Goal: Entertainment & Leisure: Browse casually

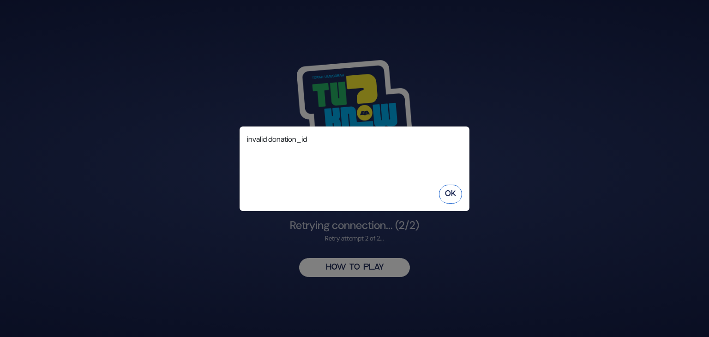
click at [451, 200] on button "OK" at bounding box center [450, 194] width 23 height 19
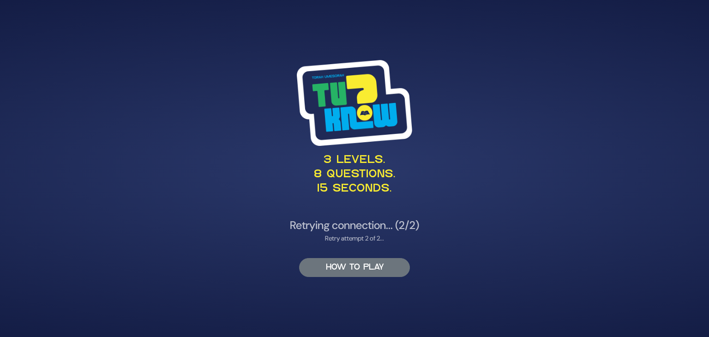
click at [369, 265] on button "HOW TO PLAY" at bounding box center [354, 267] width 111 height 19
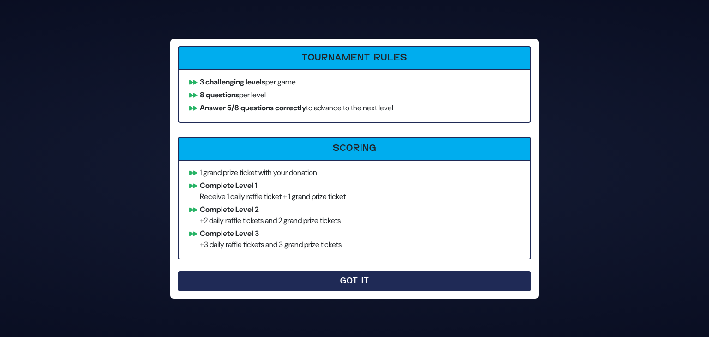
click at [354, 272] on button "Got It" at bounding box center [355, 281] width 354 height 20
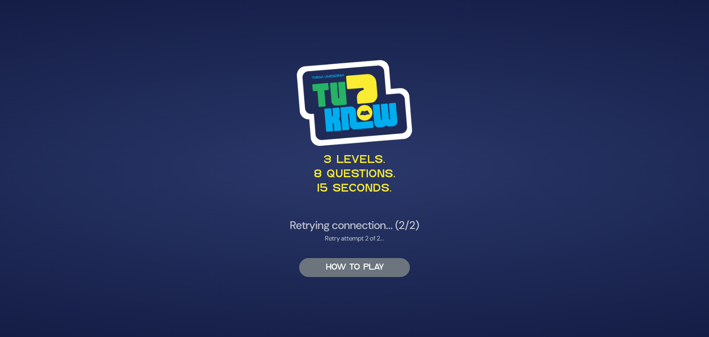
click at [344, 261] on button "HOW TO PLAY" at bounding box center [354, 267] width 111 height 19
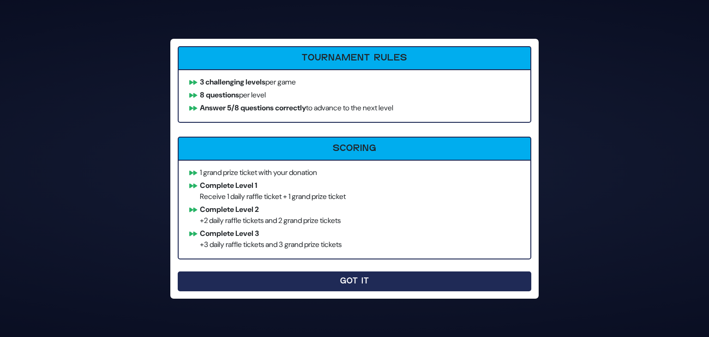
click at [342, 279] on button "Got It" at bounding box center [355, 281] width 354 height 20
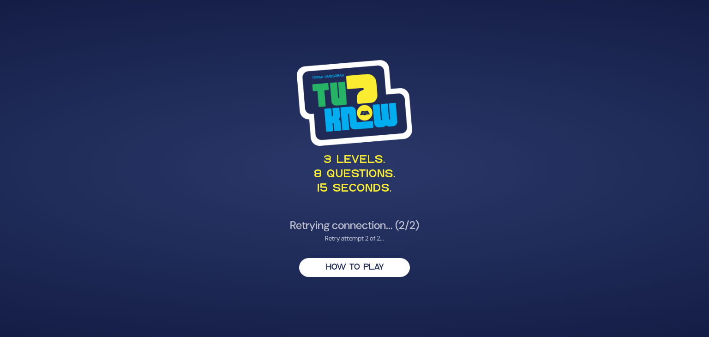
click at [452, 224] on h4 "Retrying connection... (2/2)" at bounding box center [354, 225] width 451 height 13
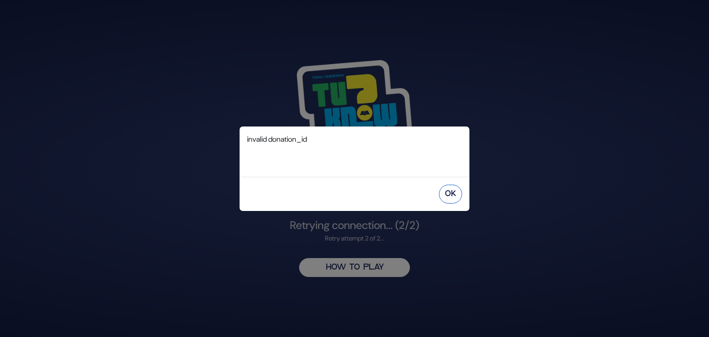
click at [447, 187] on button "OK" at bounding box center [450, 194] width 23 height 19
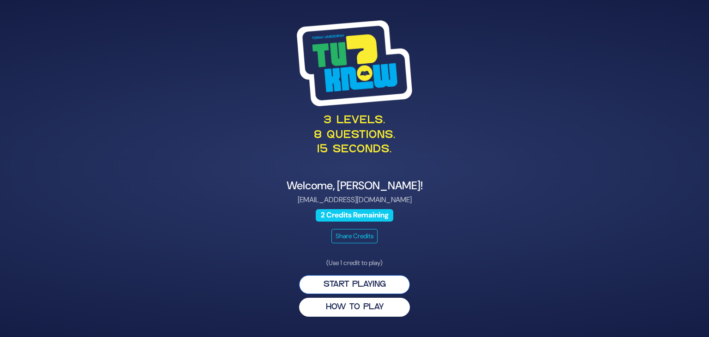
click at [375, 283] on button "Start Playing" at bounding box center [354, 284] width 111 height 19
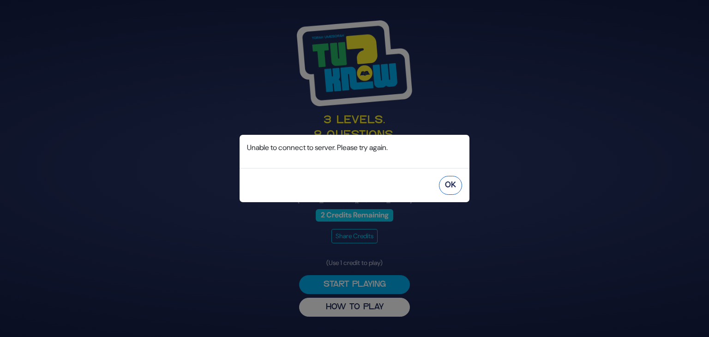
click at [454, 190] on button "OK" at bounding box center [450, 185] width 23 height 19
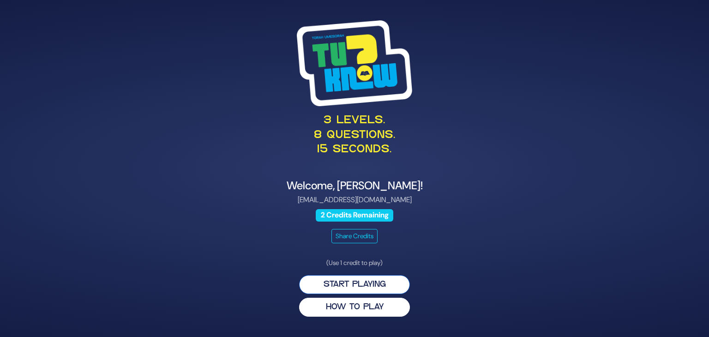
click at [329, 280] on button "Start Playing" at bounding box center [354, 284] width 111 height 19
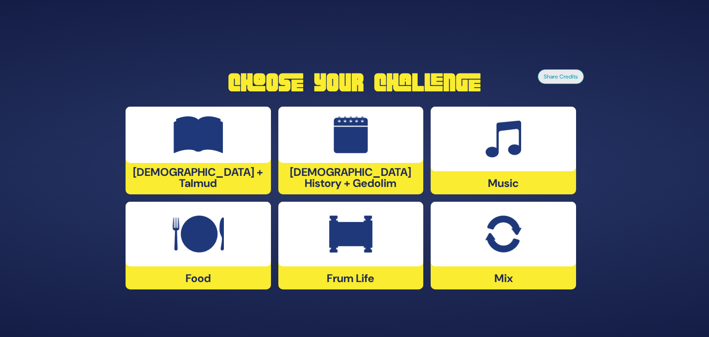
click at [233, 224] on div at bounding box center [198, 234] width 145 height 65
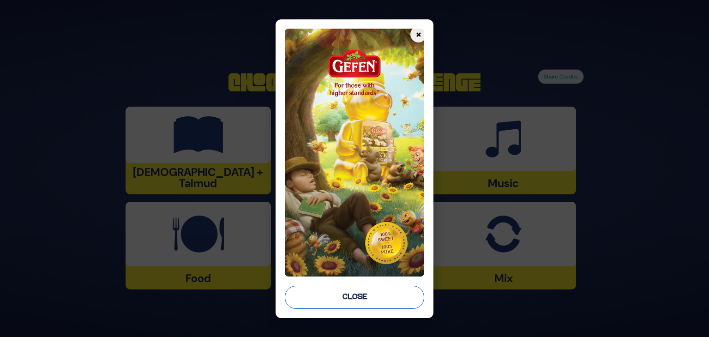
click at [369, 291] on button "Close" at bounding box center [354, 297] width 139 height 23
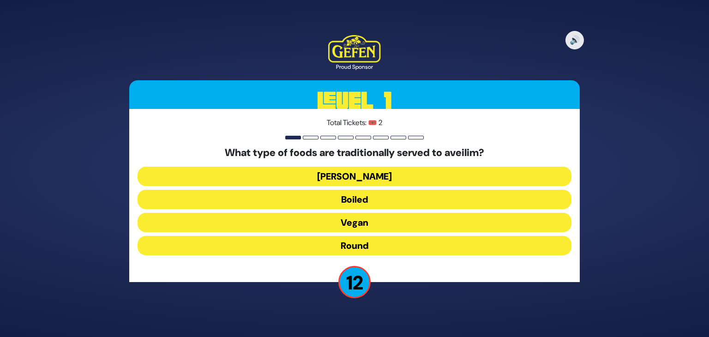
click at [350, 244] on button "Round" at bounding box center [355, 245] width 434 height 19
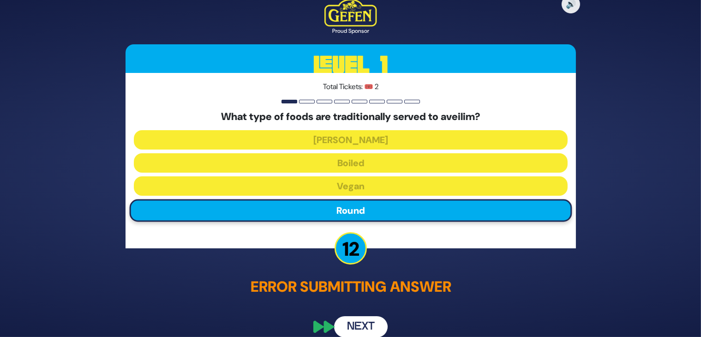
click at [353, 326] on button "Next" at bounding box center [361, 327] width 54 height 21
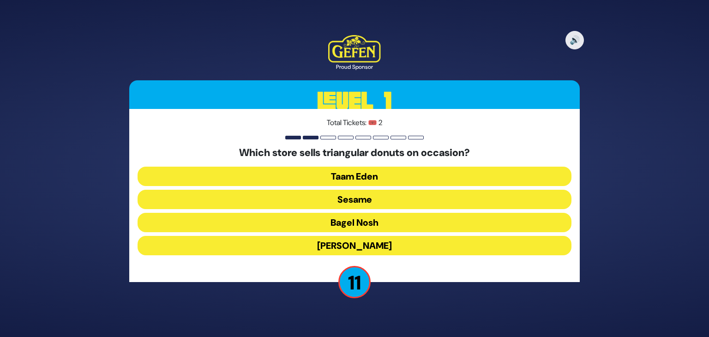
click at [358, 199] on button "Sesame" at bounding box center [355, 199] width 434 height 19
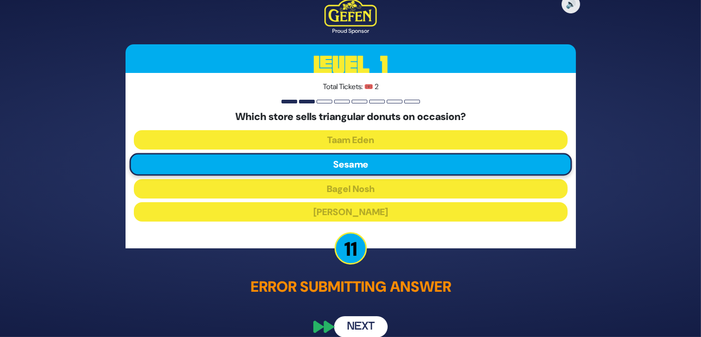
click at [364, 336] on button "Next" at bounding box center [361, 327] width 54 height 21
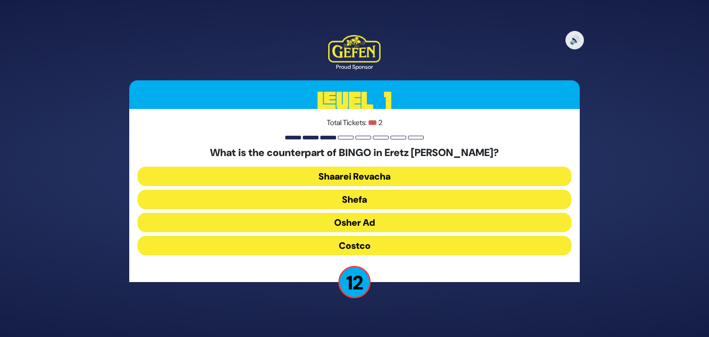
click at [357, 219] on button "Osher Ad" at bounding box center [355, 222] width 434 height 19
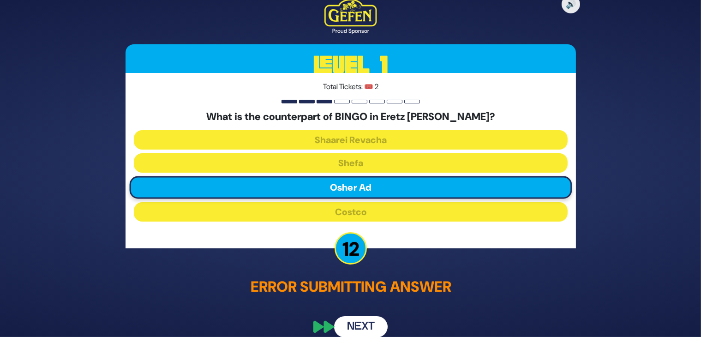
click at [355, 324] on button "Next" at bounding box center [361, 327] width 54 height 21
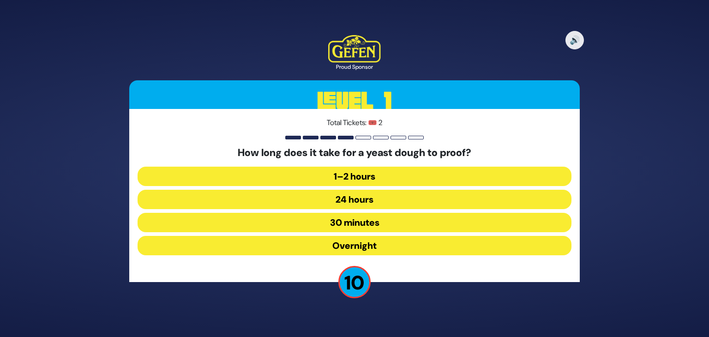
click at [380, 180] on button "1–2 hours" at bounding box center [355, 176] width 434 height 19
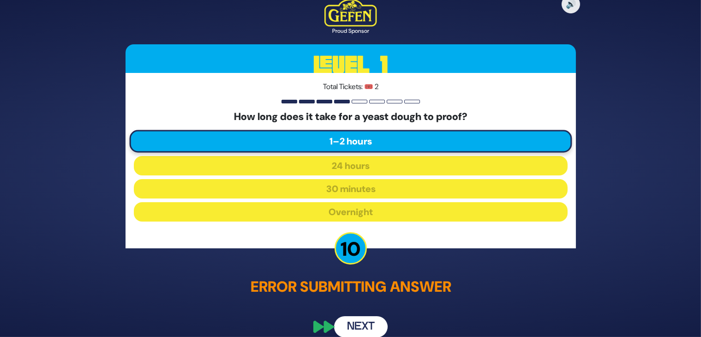
click at [358, 327] on button "Next" at bounding box center [361, 327] width 54 height 21
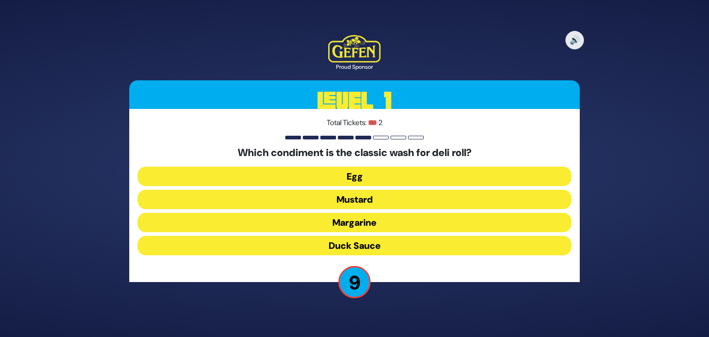
click at [357, 243] on button "Duck Sauce" at bounding box center [355, 245] width 434 height 19
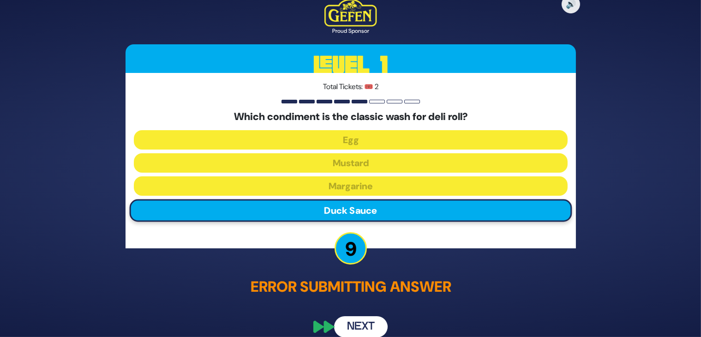
click at [355, 319] on button "Next" at bounding box center [361, 327] width 54 height 21
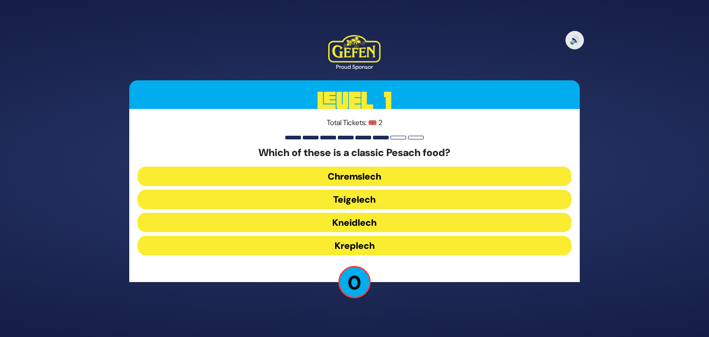
click at [363, 220] on button "Kneidlech" at bounding box center [355, 222] width 434 height 19
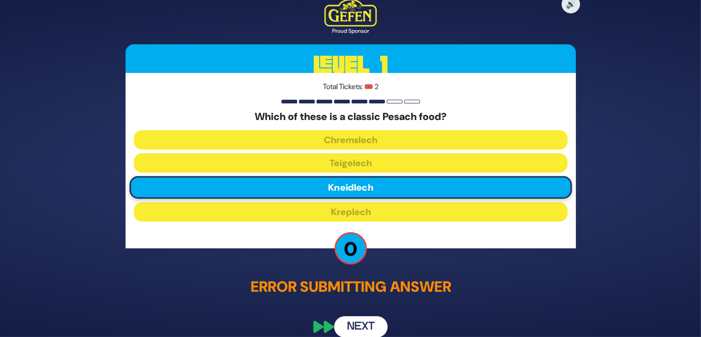
click at [373, 327] on button "Next" at bounding box center [361, 327] width 54 height 21
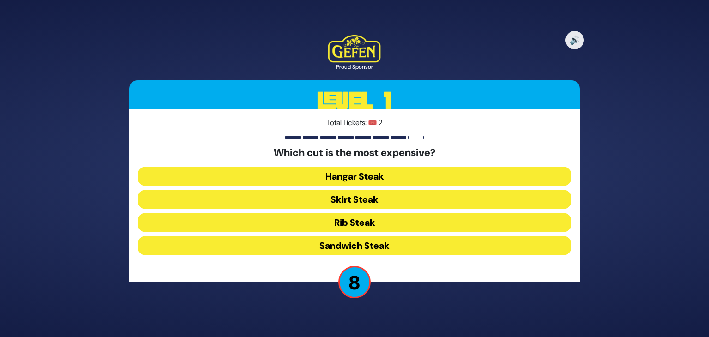
click at [389, 175] on button "Hangar Steak" at bounding box center [355, 176] width 434 height 19
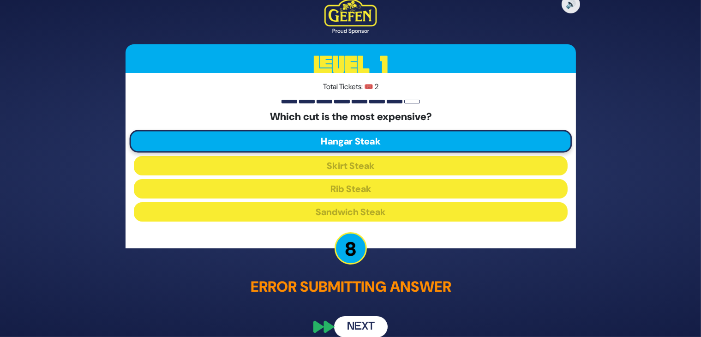
click at [356, 321] on button "Next" at bounding box center [361, 327] width 54 height 21
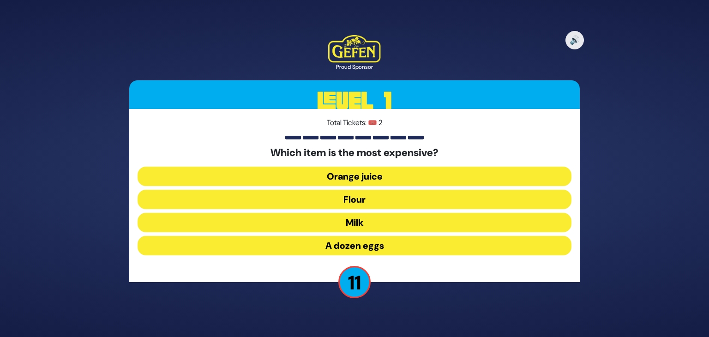
click at [401, 175] on button "Orange juice" at bounding box center [355, 176] width 434 height 19
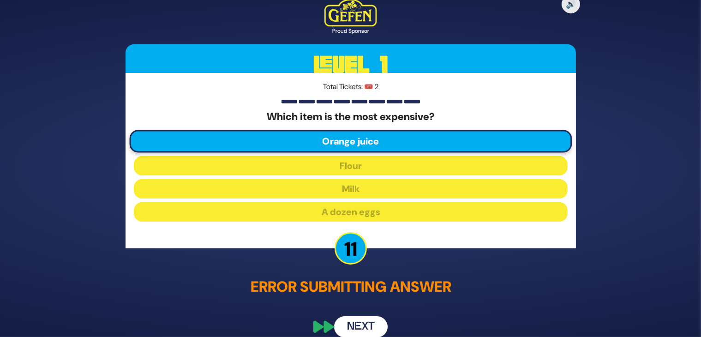
click at [358, 326] on button "Next" at bounding box center [361, 327] width 54 height 21
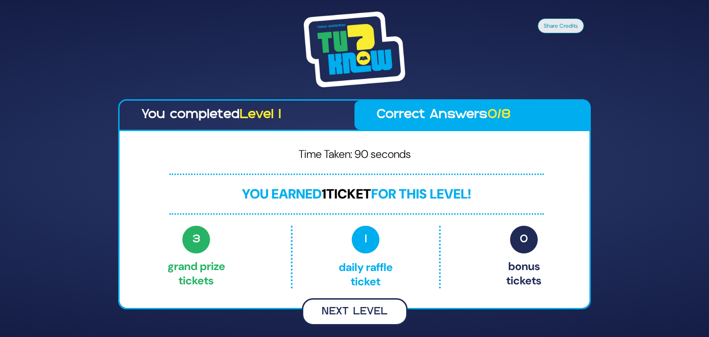
click at [376, 310] on button "Next Level" at bounding box center [355, 311] width 106 height 27
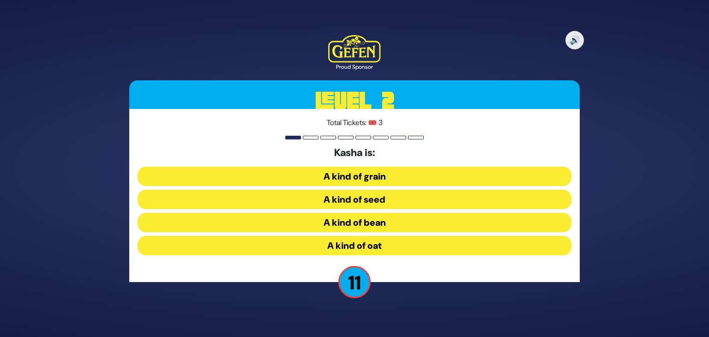
click at [398, 178] on button "A kind of grain" at bounding box center [355, 176] width 434 height 19
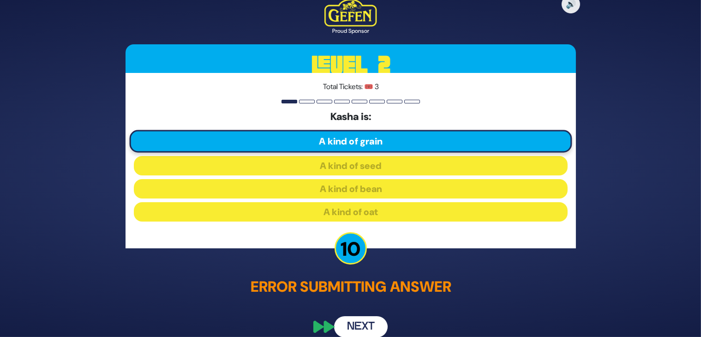
click at [370, 322] on button "Next" at bounding box center [361, 327] width 54 height 21
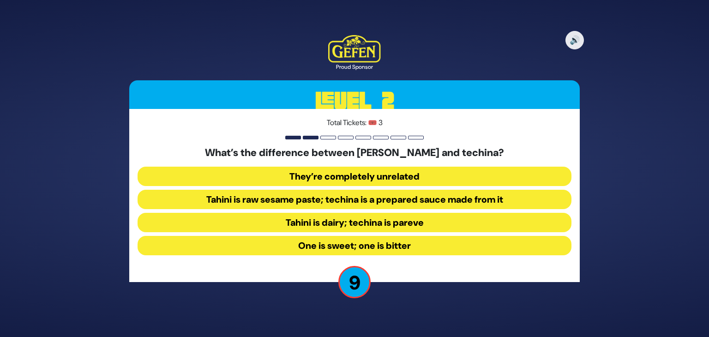
click at [377, 203] on button "Tahini is raw sesame paste; techina is a prepared sauce made from it" at bounding box center [355, 199] width 434 height 19
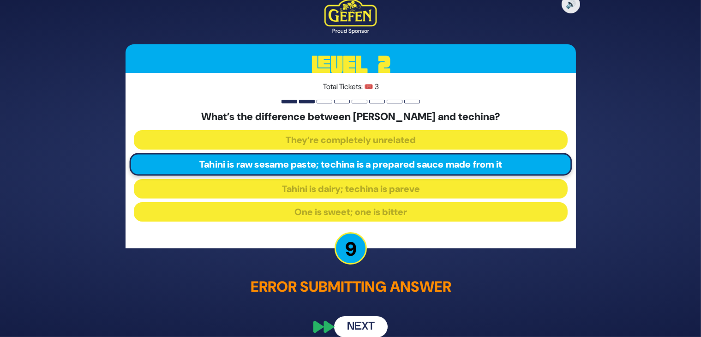
click at [354, 322] on button "Next" at bounding box center [361, 327] width 54 height 21
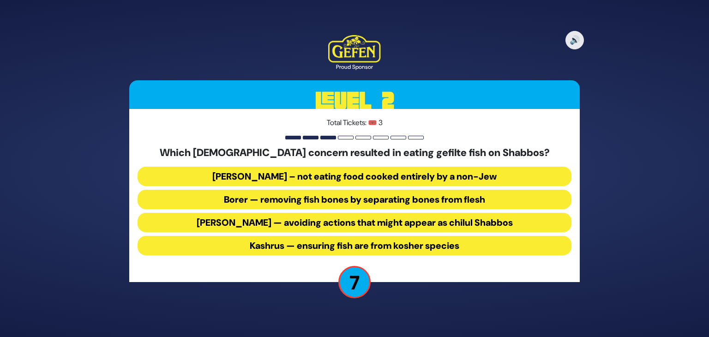
click at [311, 200] on button "Borer — removing fish bones by separating bones from flesh" at bounding box center [355, 199] width 434 height 19
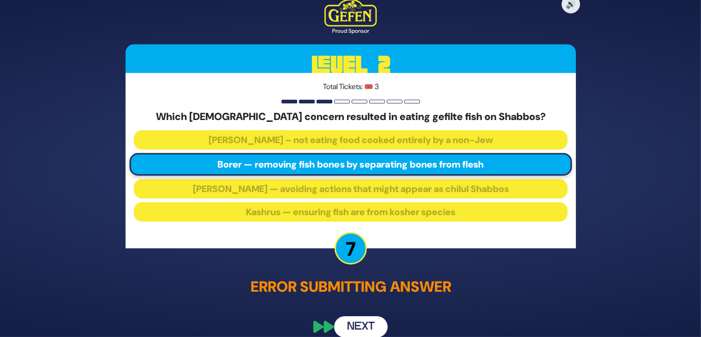
click at [364, 322] on button "Next" at bounding box center [361, 327] width 54 height 21
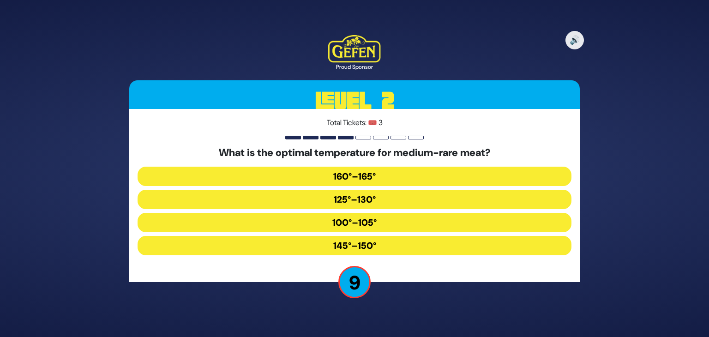
click at [364, 239] on button "145°–150°" at bounding box center [355, 245] width 434 height 19
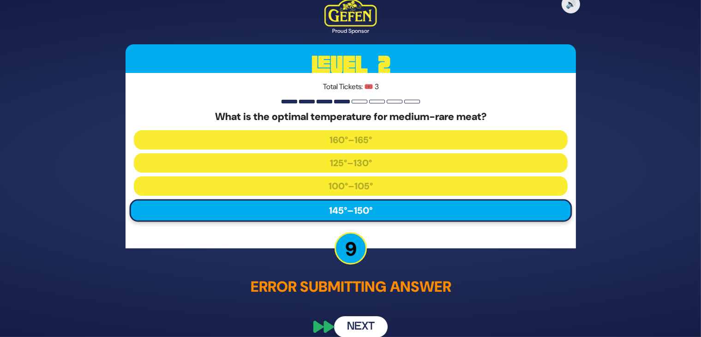
click at [353, 326] on button "Next" at bounding box center [361, 327] width 54 height 21
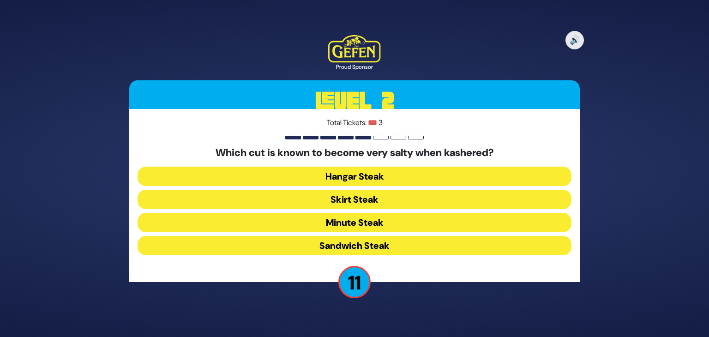
click at [344, 199] on button "Skirt Steak" at bounding box center [355, 199] width 434 height 19
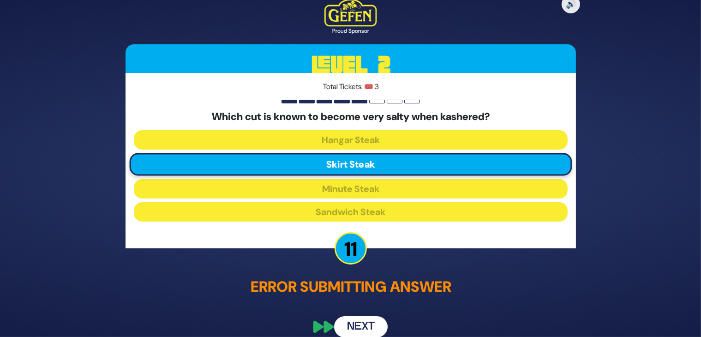
click at [360, 320] on button "Next" at bounding box center [361, 327] width 54 height 21
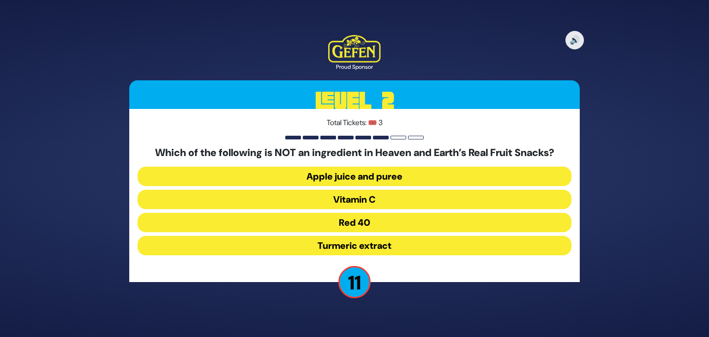
click at [351, 228] on button "Red 40" at bounding box center [355, 222] width 434 height 19
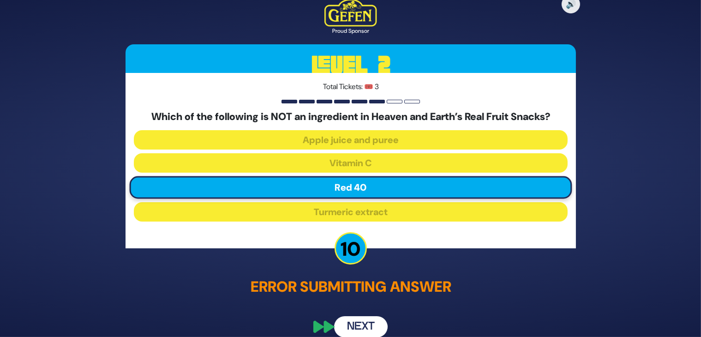
click at [354, 328] on button "Next" at bounding box center [361, 327] width 54 height 21
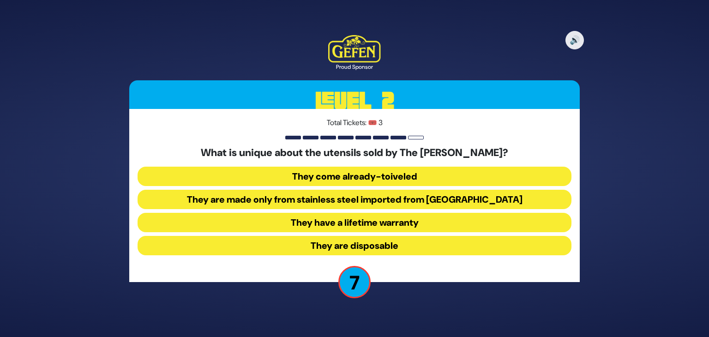
click at [360, 177] on button "They come already-toiveled" at bounding box center [355, 176] width 434 height 19
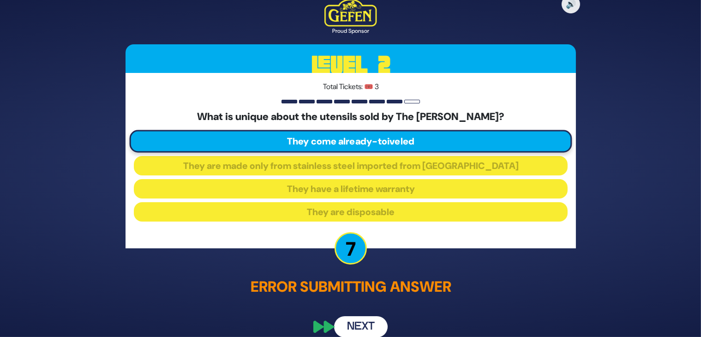
click at [364, 323] on button "Next" at bounding box center [361, 327] width 54 height 21
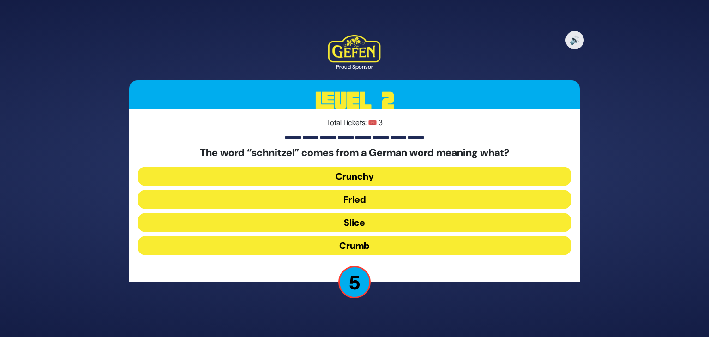
click at [369, 224] on button "Slice" at bounding box center [355, 222] width 434 height 19
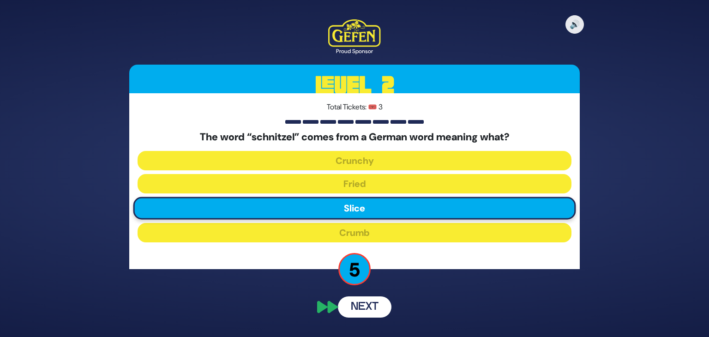
click at [362, 301] on button "Next" at bounding box center [365, 306] width 54 height 21
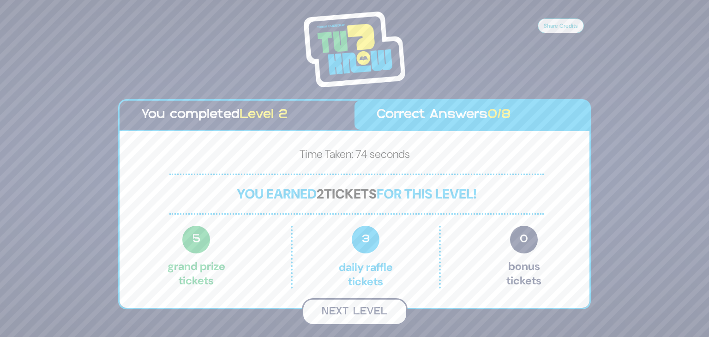
click at [369, 309] on button "Next Level" at bounding box center [355, 311] width 106 height 27
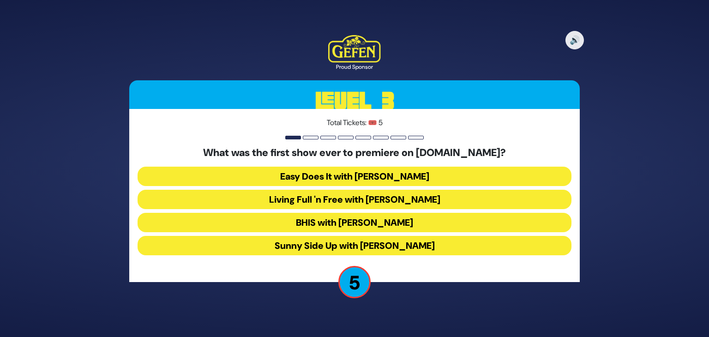
click at [354, 175] on button "Easy Does It with Esty Wolbe" at bounding box center [355, 176] width 434 height 19
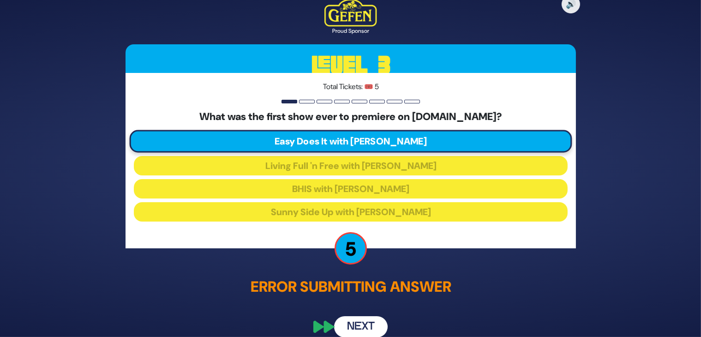
click at [358, 317] on button "Next" at bounding box center [361, 327] width 54 height 21
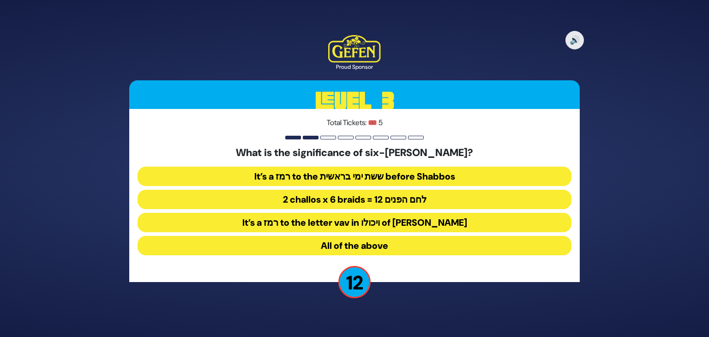
click at [353, 200] on button "2 challos x 6 braids = 12 לחם הפנים" at bounding box center [355, 199] width 434 height 19
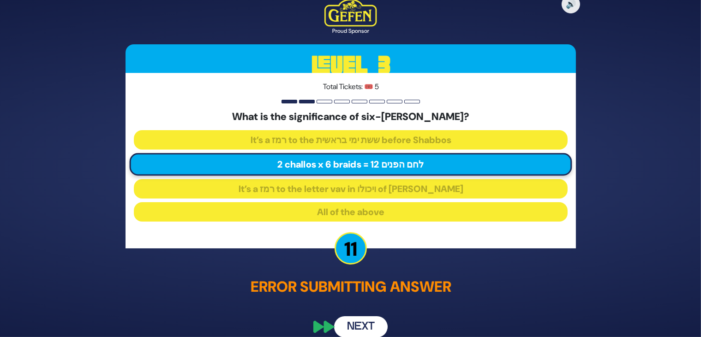
click at [355, 319] on button "Next" at bounding box center [361, 327] width 54 height 21
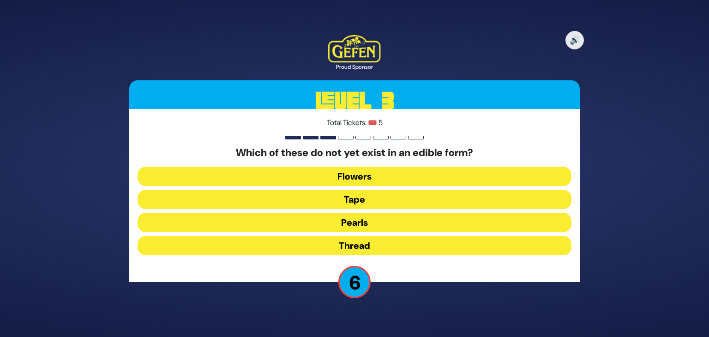
click at [362, 199] on button "Tape" at bounding box center [355, 199] width 434 height 19
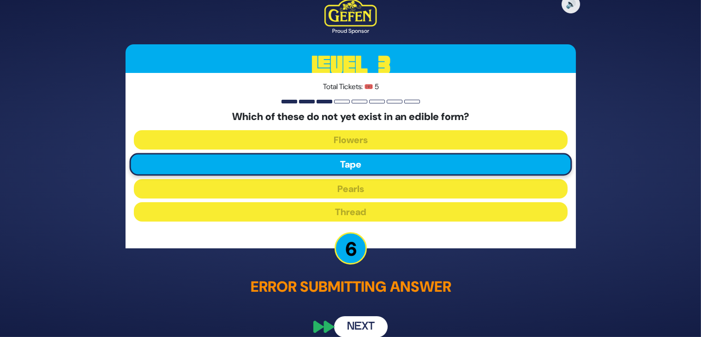
click at [359, 325] on button "Next" at bounding box center [361, 327] width 54 height 21
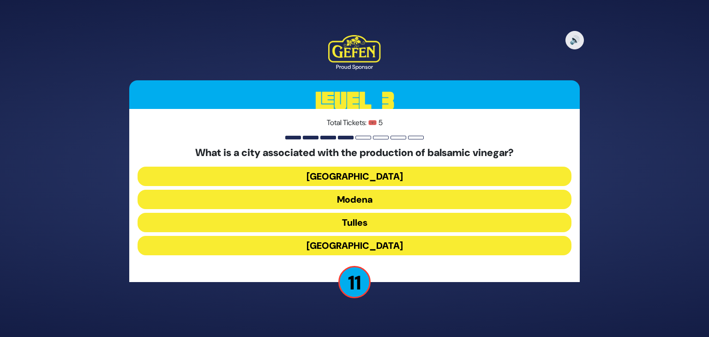
click at [373, 172] on button "Milan" at bounding box center [355, 176] width 434 height 19
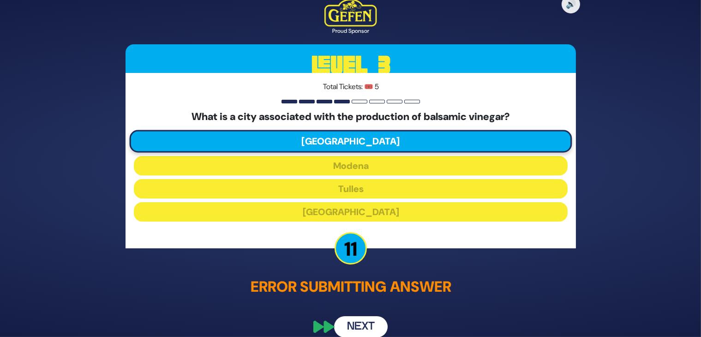
click at [368, 332] on button "Next" at bounding box center [361, 327] width 54 height 21
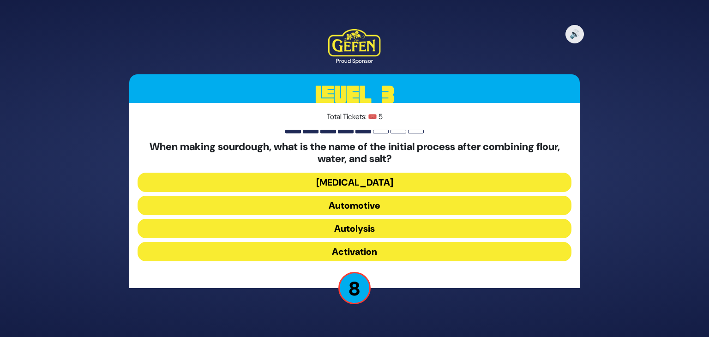
click at [375, 226] on button "Autolysis" at bounding box center [355, 228] width 434 height 19
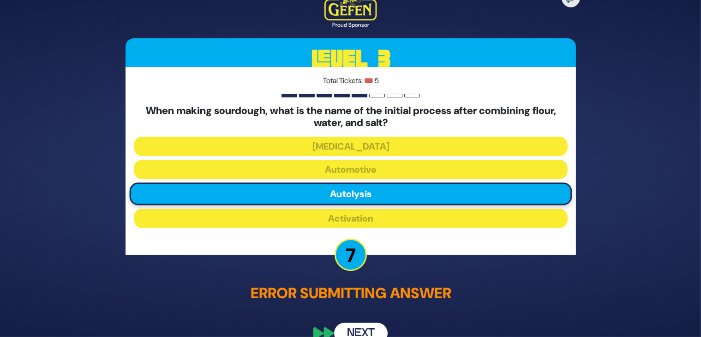
click at [356, 323] on button "Next" at bounding box center [361, 333] width 54 height 21
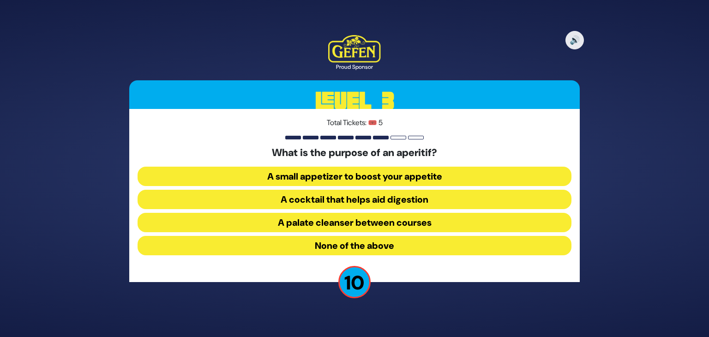
click at [386, 221] on button "A palate cleanser between courses" at bounding box center [355, 222] width 434 height 19
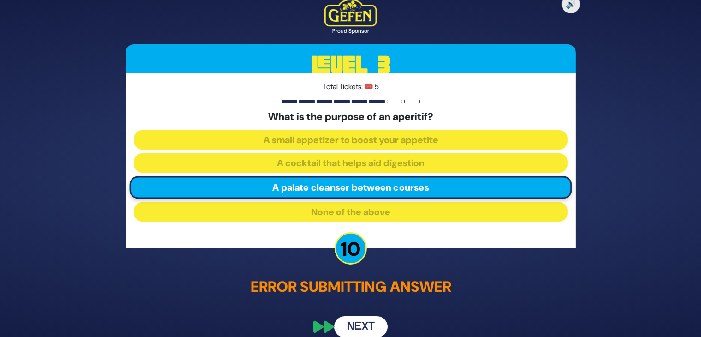
click at [353, 324] on button "Next" at bounding box center [361, 327] width 54 height 21
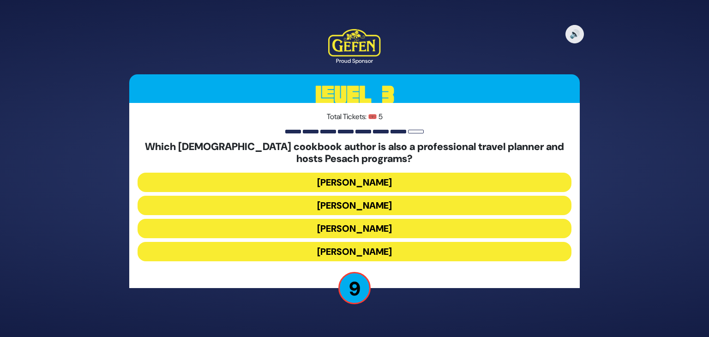
click at [362, 205] on button "Naomi Nachman" at bounding box center [355, 205] width 434 height 19
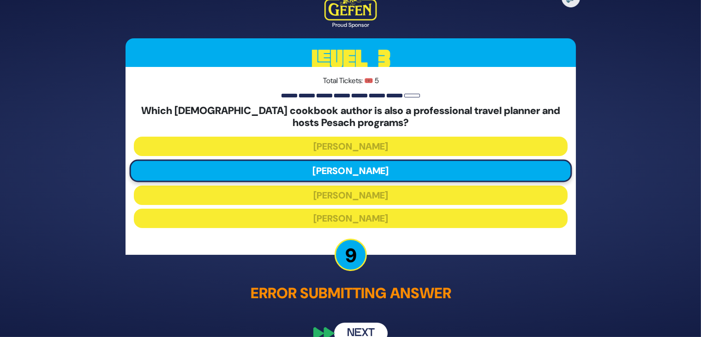
click at [356, 322] on div "🔊 Proud Sponsor Level 3 Total Tickets: 🎟️ 5 Which Jewish cookbook author is als…" at bounding box center [351, 168] width 473 height 373
click at [359, 331] on button "Next" at bounding box center [361, 333] width 54 height 21
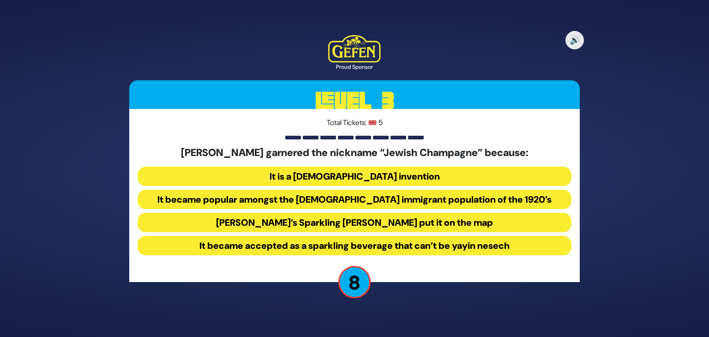
click at [338, 200] on button "It became popular amongst the Jewish immigrant population of the 1920’s" at bounding box center [355, 199] width 434 height 19
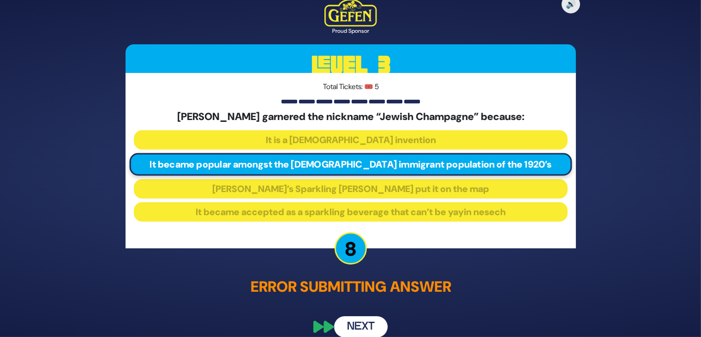
click at [356, 323] on button "Next" at bounding box center [361, 327] width 54 height 21
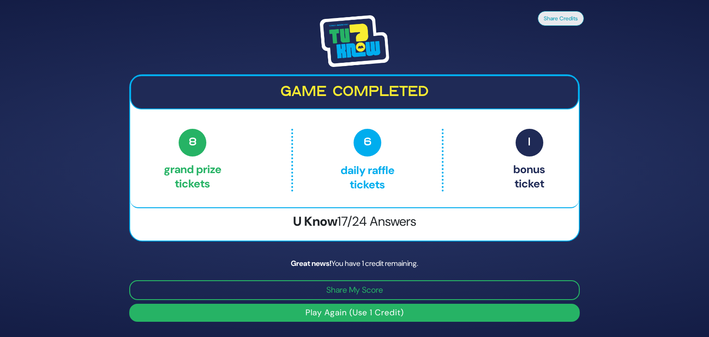
click at [345, 307] on button "Play Again (Use 1 Credit)" at bounding box center [354, 313] width 451 height 18
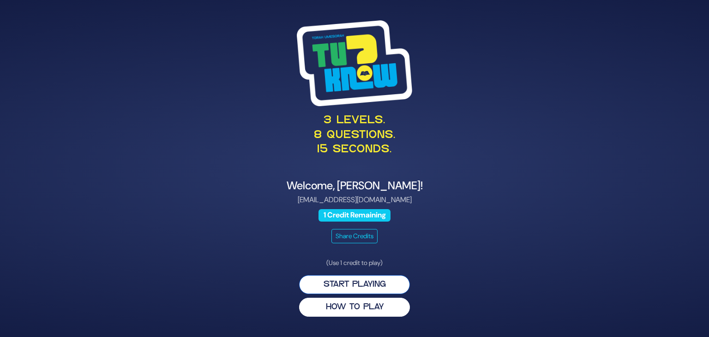
click at [355, 286] on button "Start Playing" at bounding box center [354, 284] width 111 height 19
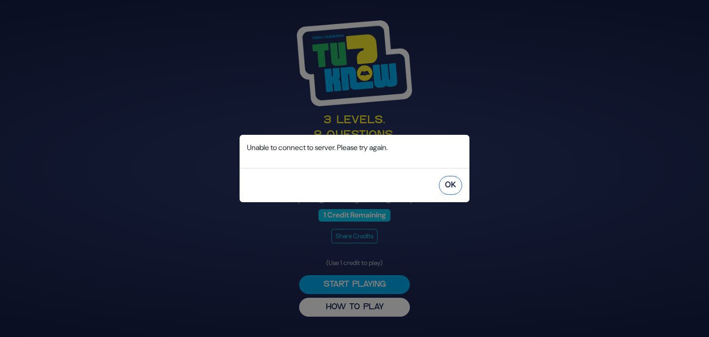
click at [443, 187] on button "OK" at bounding box center [450, 185] width 23 height 19
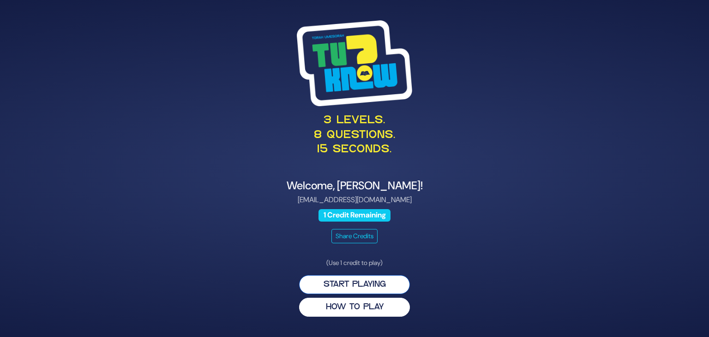
click at [352, 287] on button "Start Playing" at bounding box center [354, 284] width 111 height 19
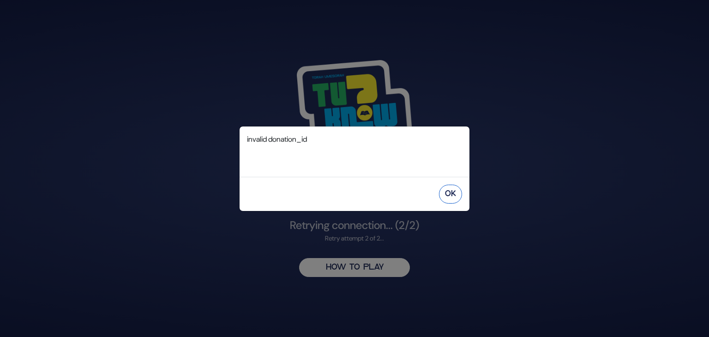
click at [451, 198] on button "OK" at bounding box center [450, 194] width 23 height 19
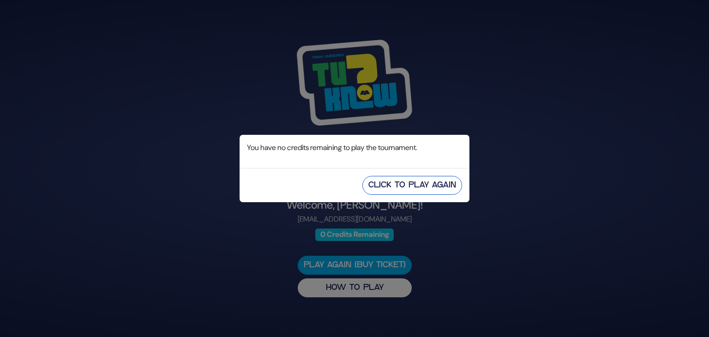
click at [385, 184] on button "Click to Play Again" at bounding box center [412, 185] width 100 height 19
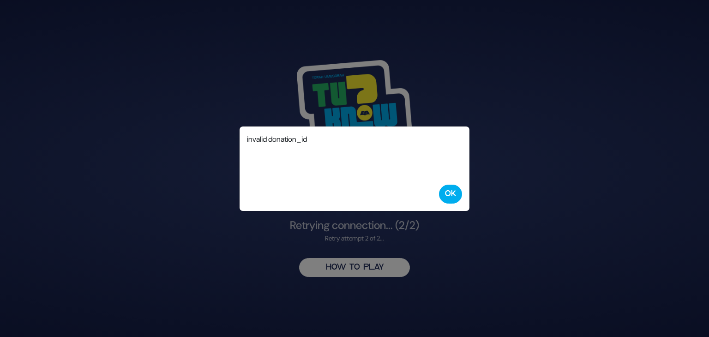
click at [463, 199] on div "OK" at bounding box center [355, 194] width 230 height 34
click at [457, 195] on button "OK" at bounding box center [450, 194] width 23 height 19
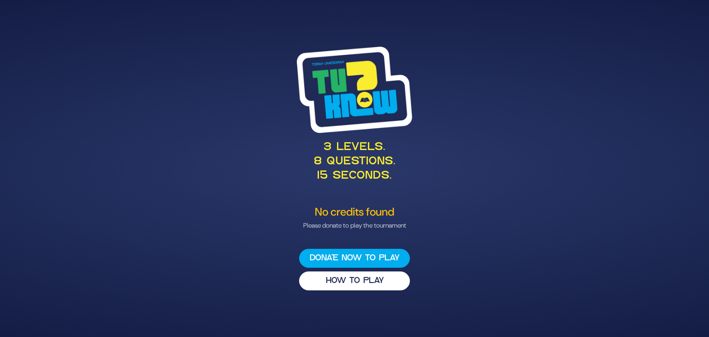
click at [552, 62] on div "3 levels. 8 questions. 15 seconds." at bounding box center [354, 121] width 451 height 148
click at [372, 281] on button "HOW TO PLAY" at bounding box center [354, 280] width 111 height 19
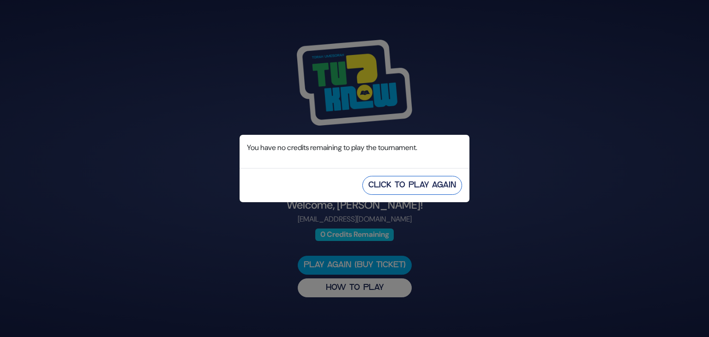
click at [389, 183] on button "Click to Play Again" at bounding box center [412, 185] width 100 height 19
